Goal: Navigation & Orientation: Find specific page/section

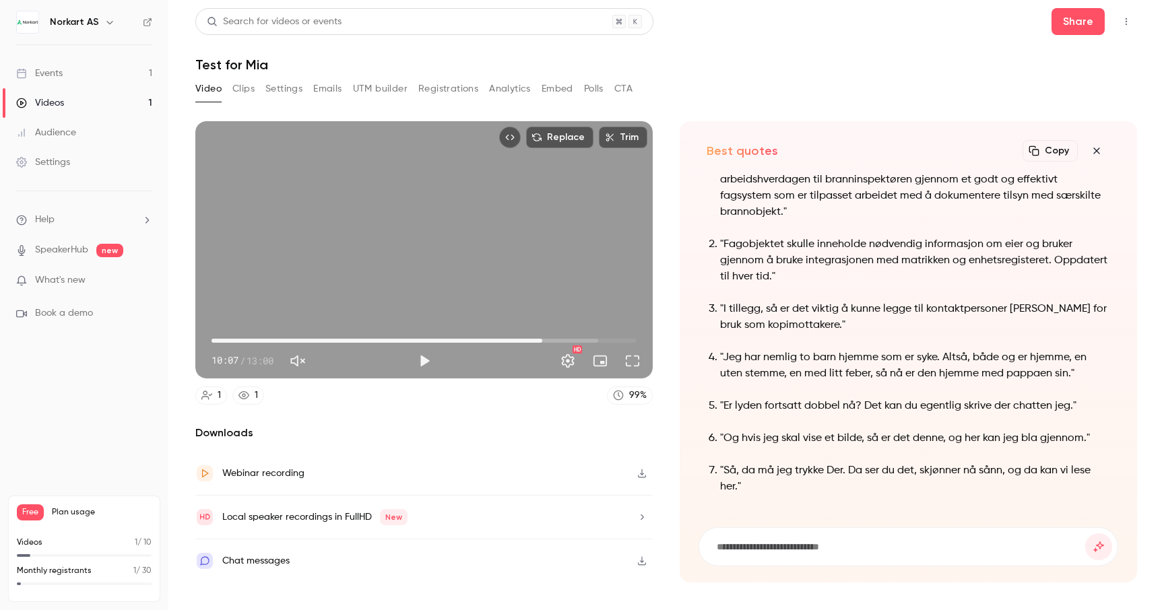
click at [220, 341] on span "10:07" at bounding box center [423, 341] width 425 height 22
type input "****"
click at [240, 86] on button "Clips" at bounding box center [243, 89] width 22 height 22
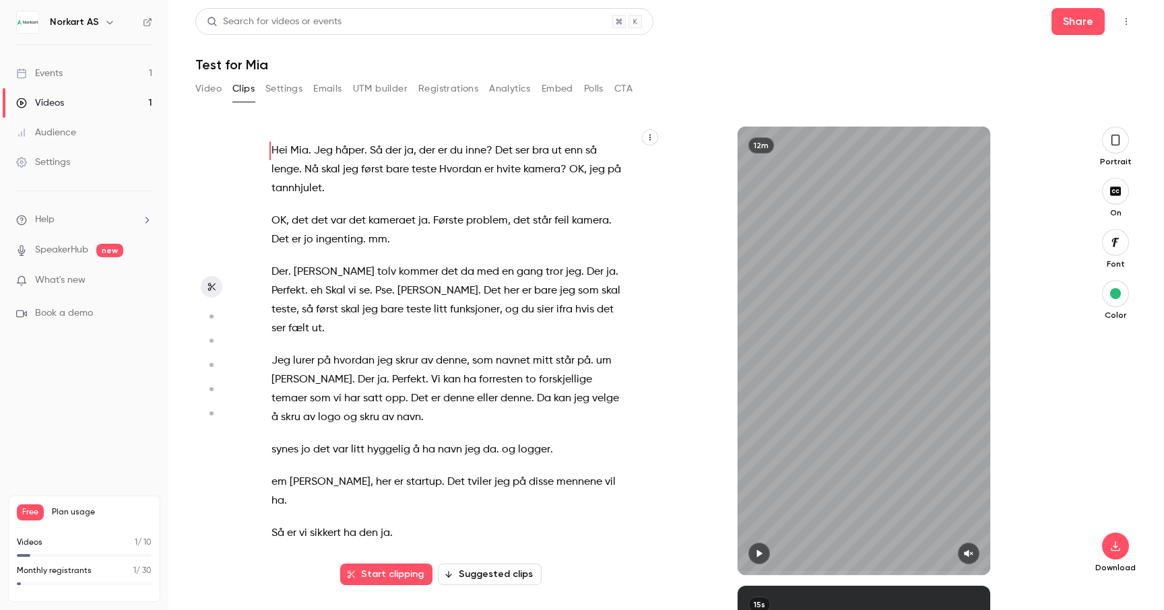
click at [49, 161] on div "Settings" at bounding box center [43, 162] width 54 height 13
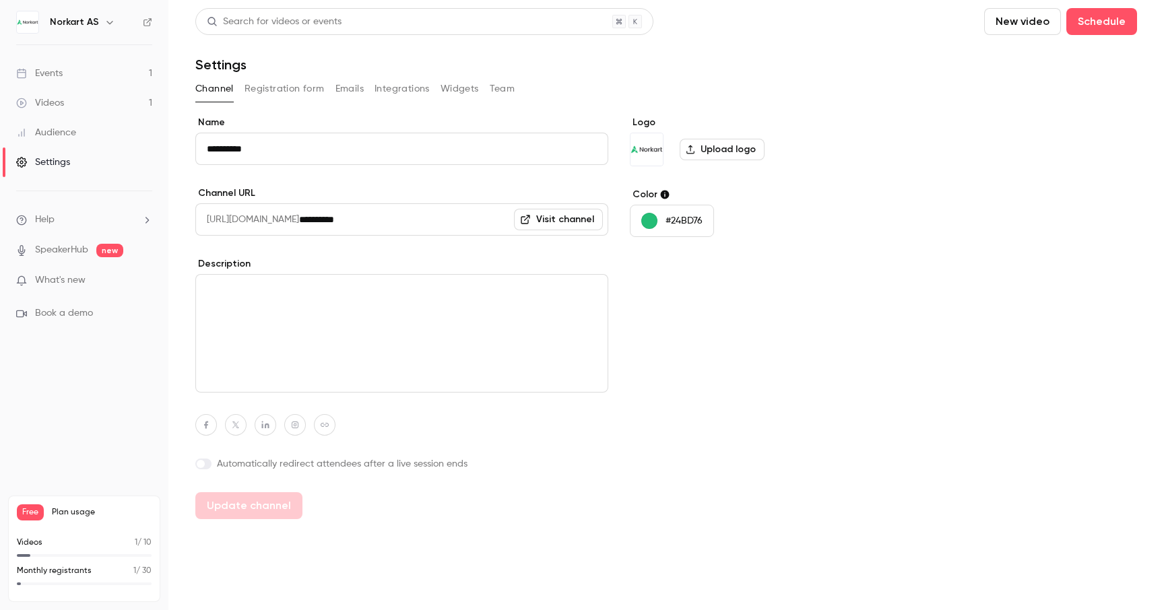
click at [102, 18] on button "button" at bounding box center [110, 22] width 16 height 16
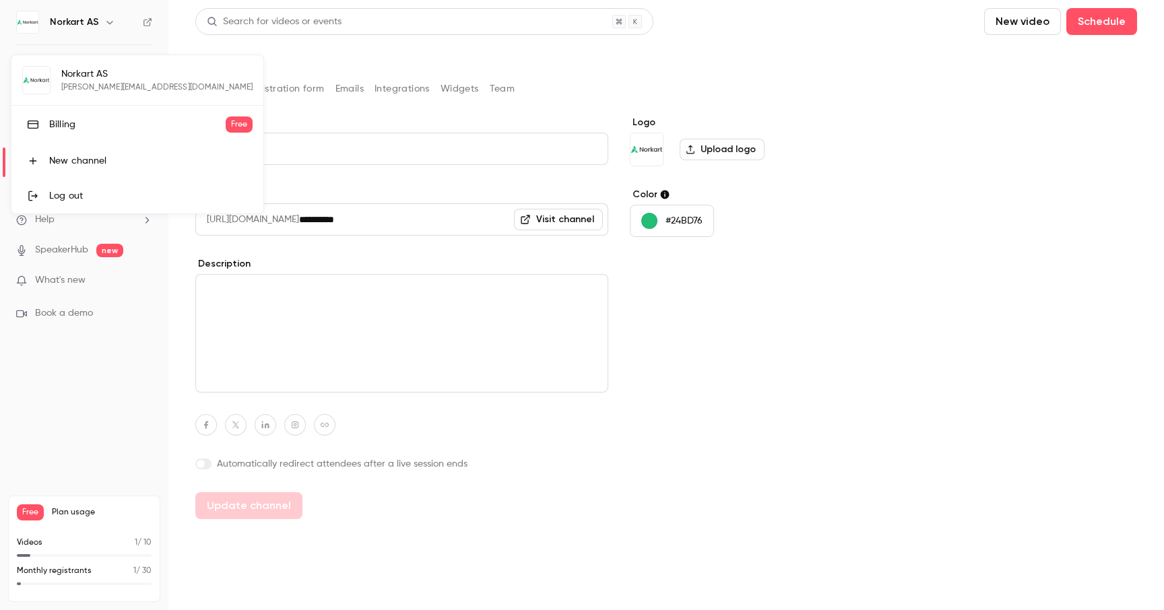
click at [106, 26] on div at bounding box center [582, 305] width 1164 height 610
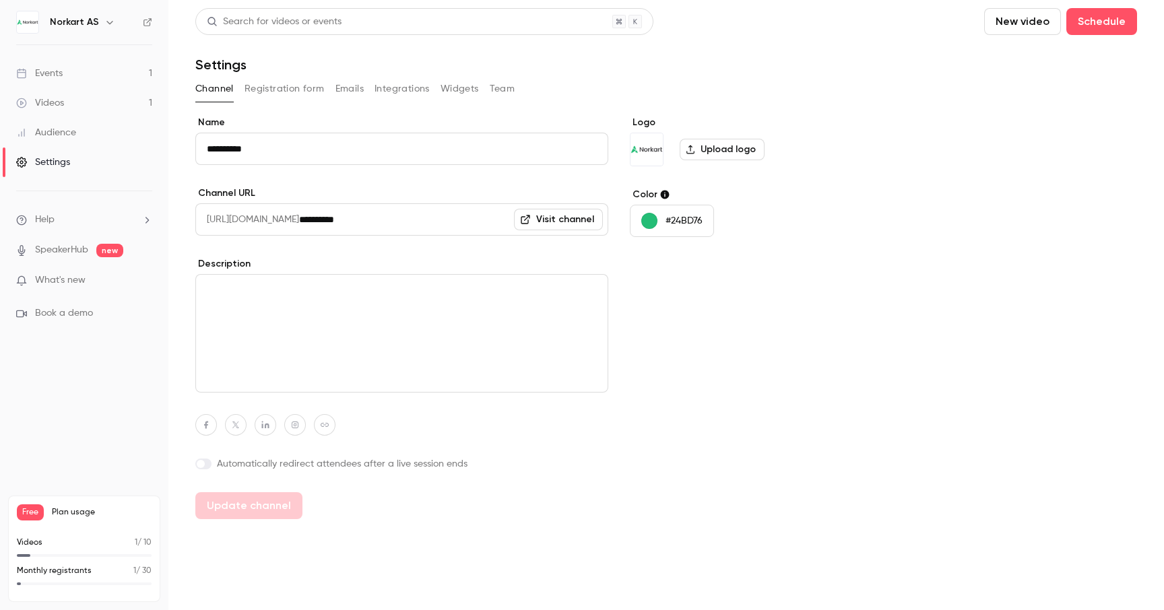
click at [73, 23] on h6 "Norkart AS" at bounding box center [74, 21] width 49 height 13
click at [22, 26] on img at bounding box center [28, 22] width 22 height 22
click at [147, 25] on icon at bounding box center [147, 22] width 8 height 8
